Goal: Task Accomplishment & Management: Manage account settings

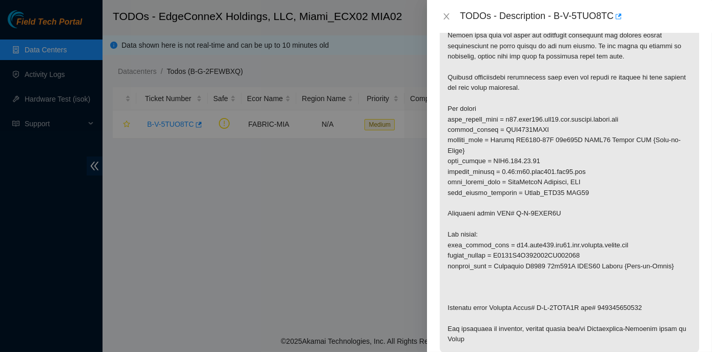
scroll to position [326, 0]
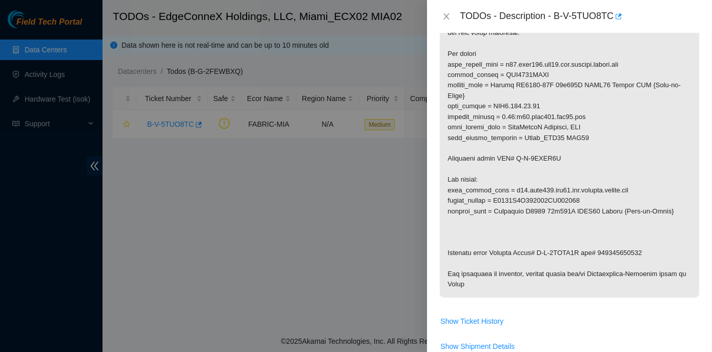
click at [579, 199] on p at bounding box center [570, 80] width 260 height 434
click at [447, 15] on icon "close" at bounding box center [447, 16] width 8 height 8
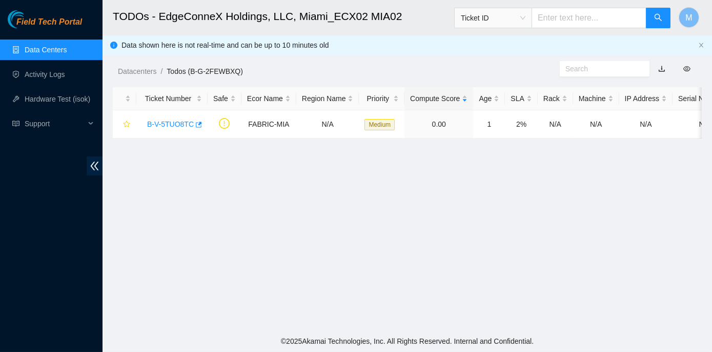
scroll to position [252, 0]
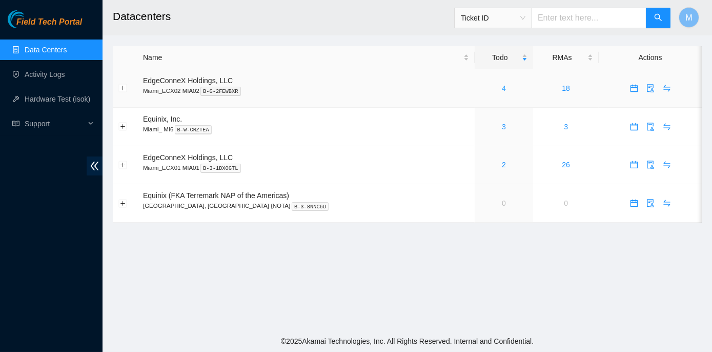
click at [502, 89] on link "4" at bounding box center [504, 88] width 4 height 8
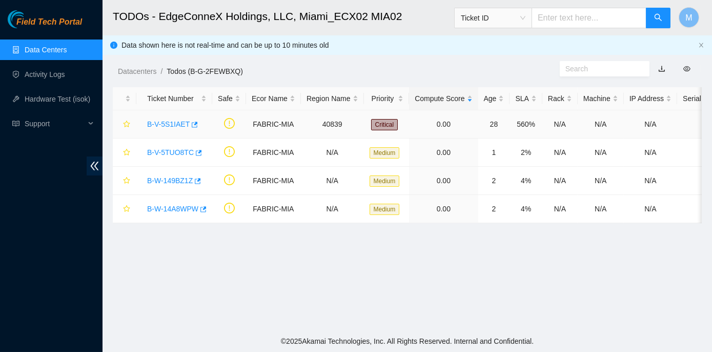
click at [173, 124] on link "B-V-5S1IAET" at bounding box center [168, 124] width 43 height 8
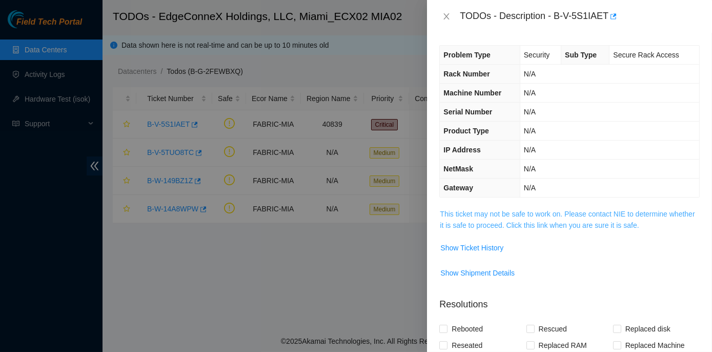
click at [499, 213] on link "This ticket may not be safe to work on. Please contact NIE to determine whether…" at bounding box center [567, 219] width 255 height 19
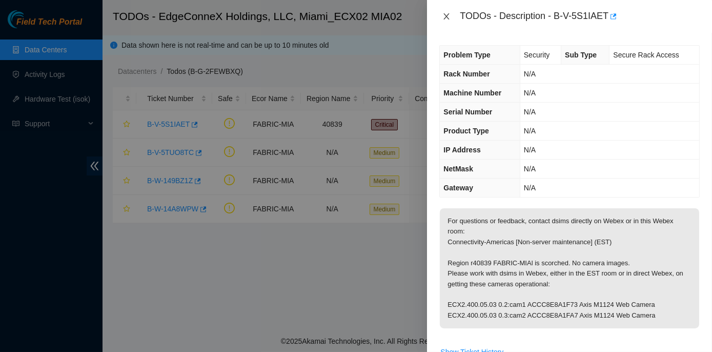
drag, startPoint x: 447, startPoint y: 12, endPoint x: 441, endPoint y: 23, distance: 12.6
click at [447, 13] on button "Close" at bounding box center [447, 17] width 14 height 10
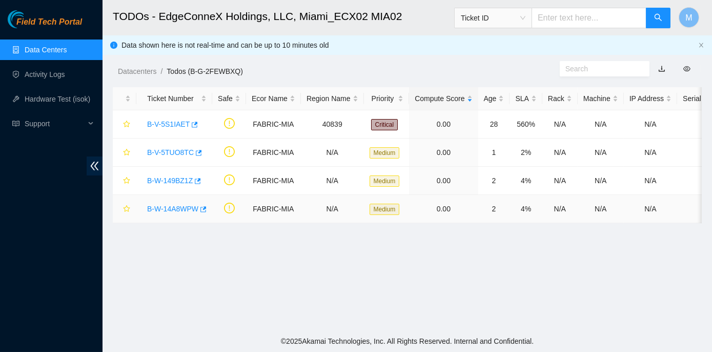
click at [183, 205] on link "B-W-14A8WPW" at bounding box center [172, 209] width 51 height 8
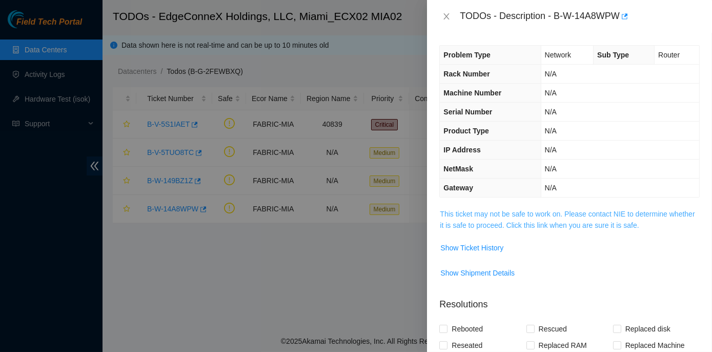
click at [555, 213] on link "This ticket may not be safe to work on. Please contact NIE to determine whether…" at bounding box center [567, 219] width 255 height 19
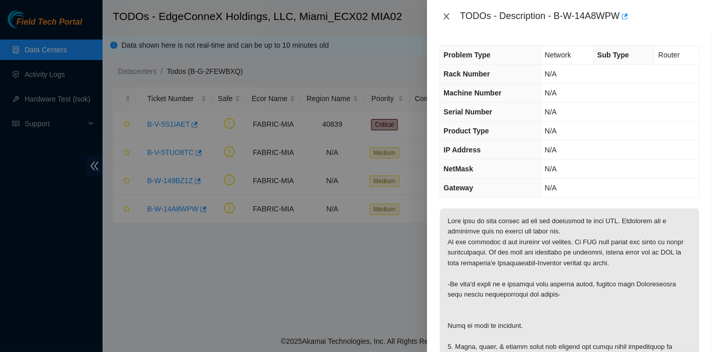
click at [448, 15] on icon "close" at bounding box center [447, 16] width 8 height 8
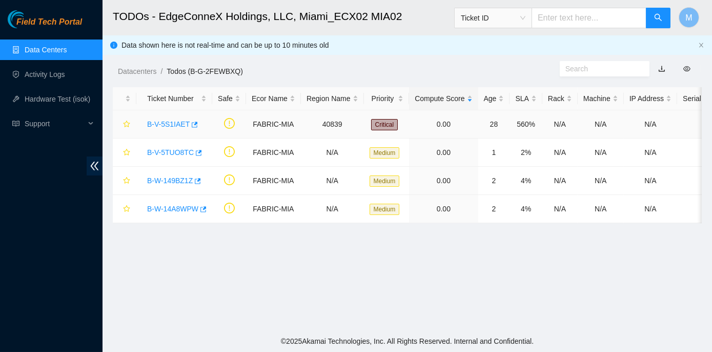
click at [175, 123] on link "B-V-5S1IAET" at bounding box center [168, 124] width 43 height 8
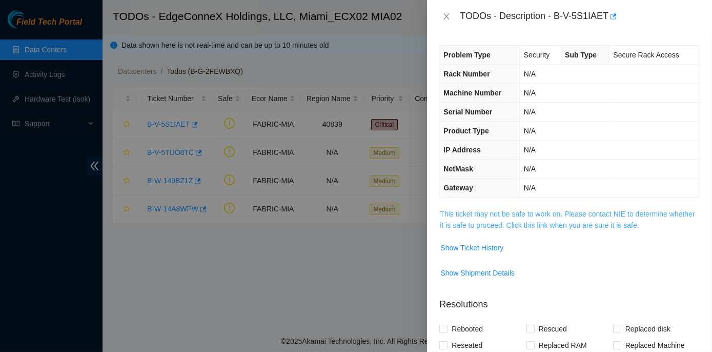
click at [532, 213] on link "This ticket may not be safe to work on. Please contact NIE to determine whether…" at bounding box center [567, 219] width 255 height 19
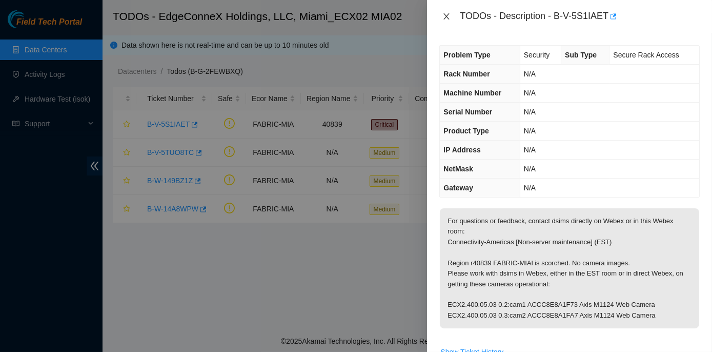
click at [445, 21] on button "Close" at bounding box center [447, 17] width 14 height 10
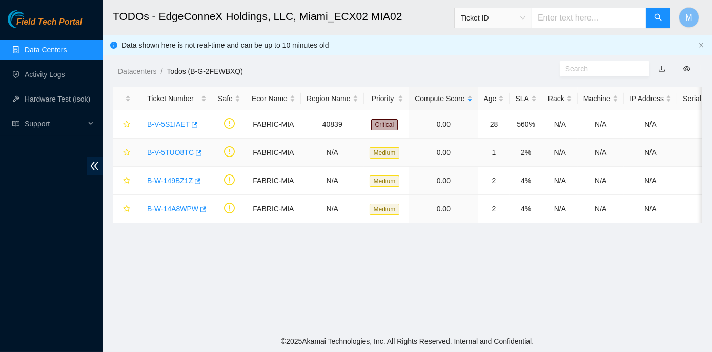
click at [178, 150] on link "B-V-5TUO8TC" at bounding box center [170, 152] width 47 height 8
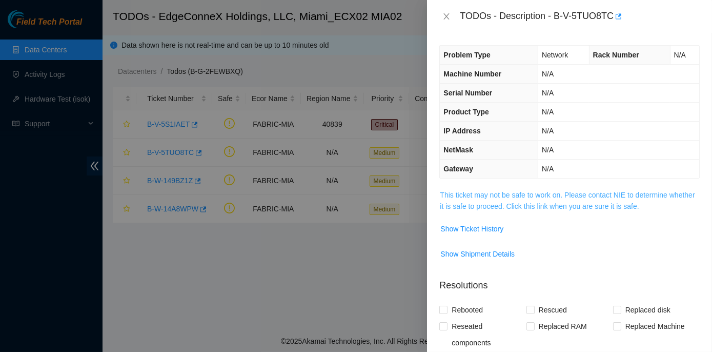
click at [579, 194] on link "This ticket may not be safe to work on. Please contact NIE to determine whether…" at bounding box center [567, 200] width 255 height 19
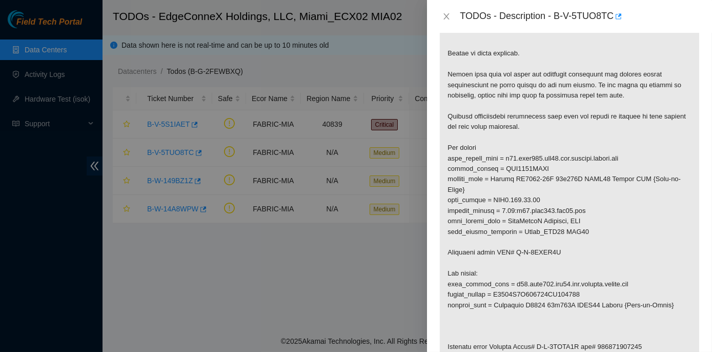
scroll to position [233, 0]
click at [448, 16] on icon "close" at bounding box center [447, 16] width 8 height 8
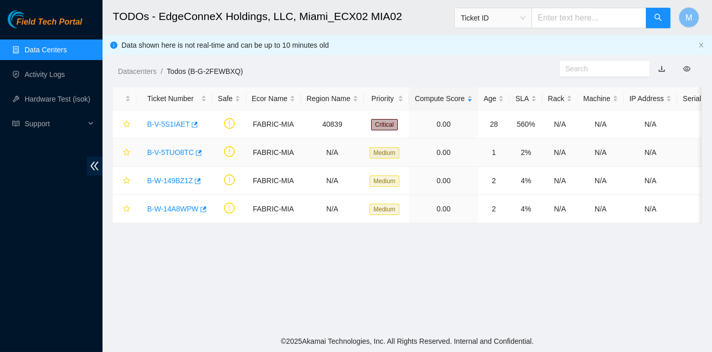
scroll to position [252, 0]
click at [172, 180] on link "B-W-149BZ1Z" at bounding box center [170, 180] width 46 height 8
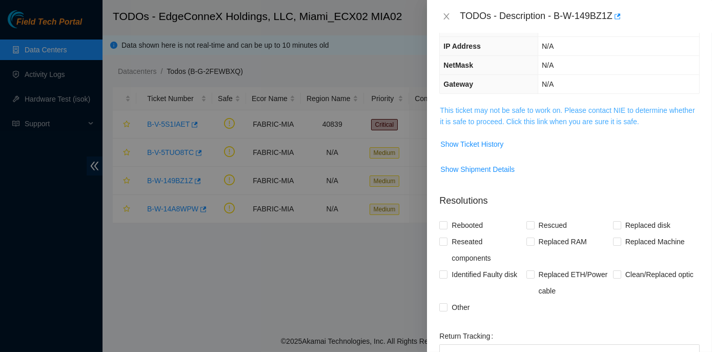
scroll to position [79, 0]
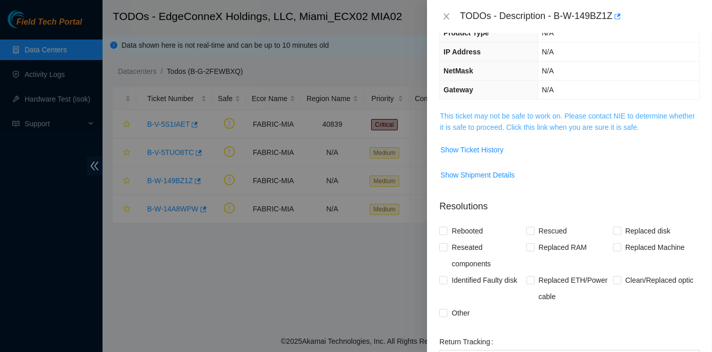
click at [499, 113] on link "This ticket may not be safe to work on. Please contact NIE to determine whether…" at bounding box center [567, 121] width 255 height 19
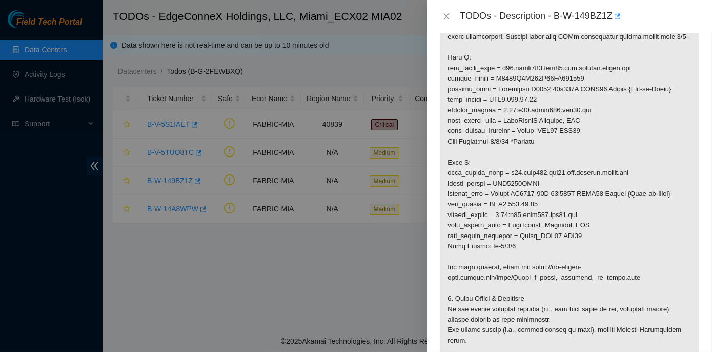
scroll to position [359, 0]
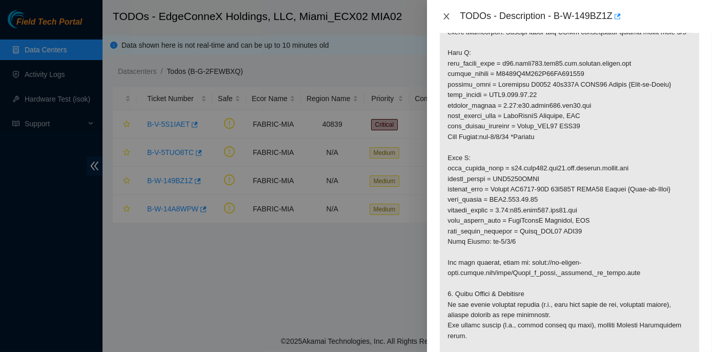
click at [445, 16] on icon "close" at bounding box center [447, 16] width 8 height 8
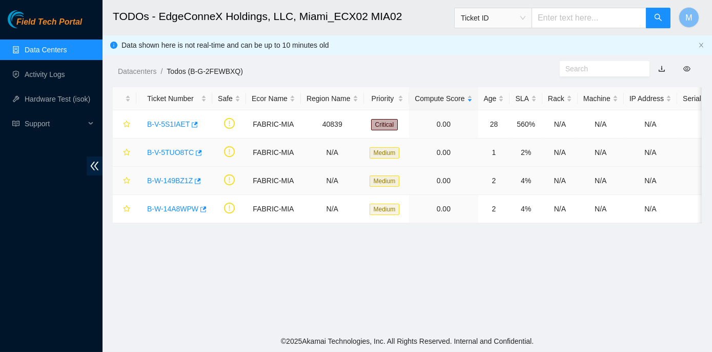
scroll to position [252, 0]
click at [174, 209] on link "B-W-14A8WPW" at bounding box center [172, 209] width 51 height 8
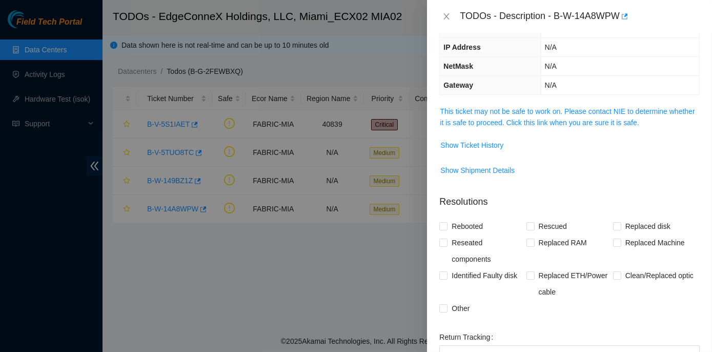
scroll to position [97, 0]
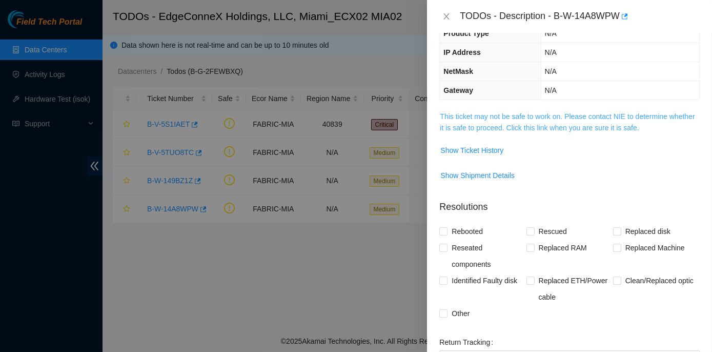
click at [506, 115] on link "This ticket may not be safe to work on. Please contact NIE to determine whether…" at bounding box center [567, 121] width 255 height 19
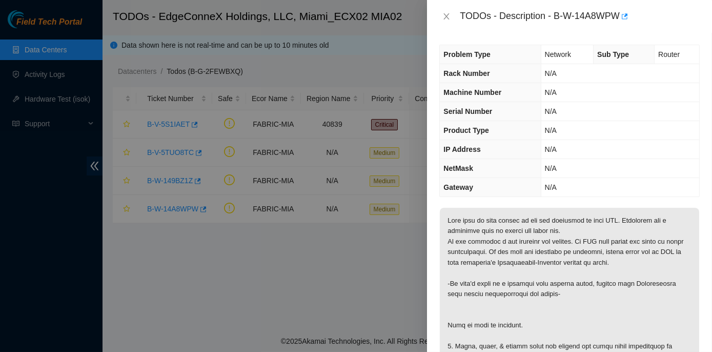
scroll to position [0, 0]
click at [447, 15] on icon "close" at bounding box center [447, 16] width 8 height 8
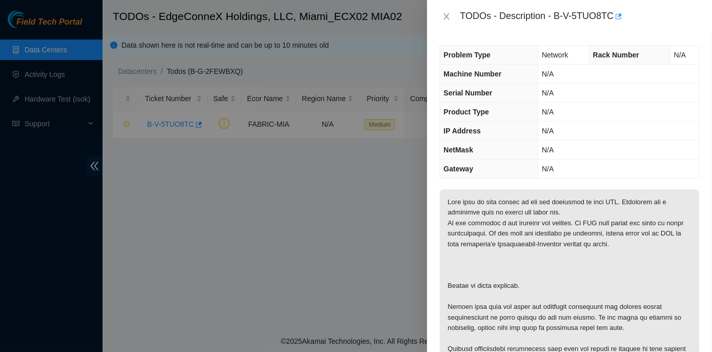
scroll to position [326, 0]
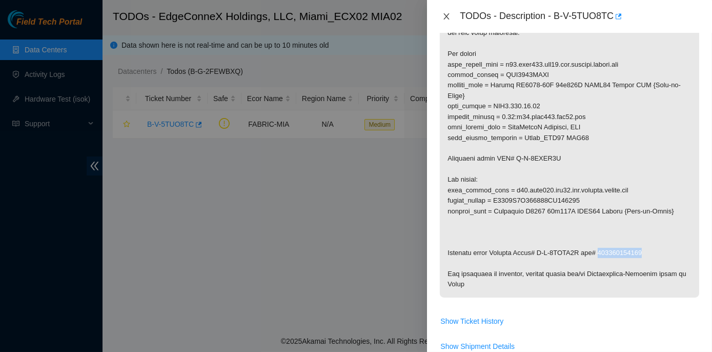
click at [446, 16] on icon "close" at bounding box center [447, 16] width 6 height 6
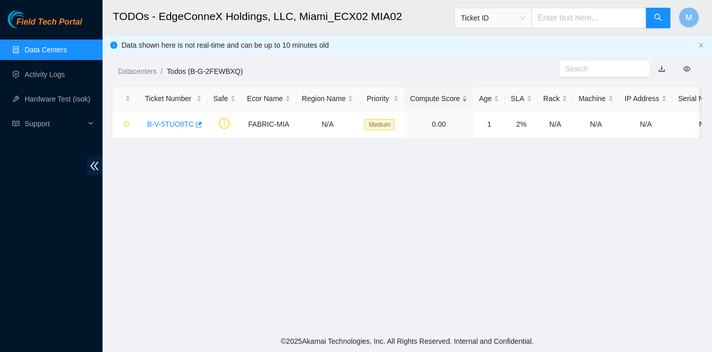
scroll to position [252, 0]
